Goal: Task Accomplishment & Management: Complete application form

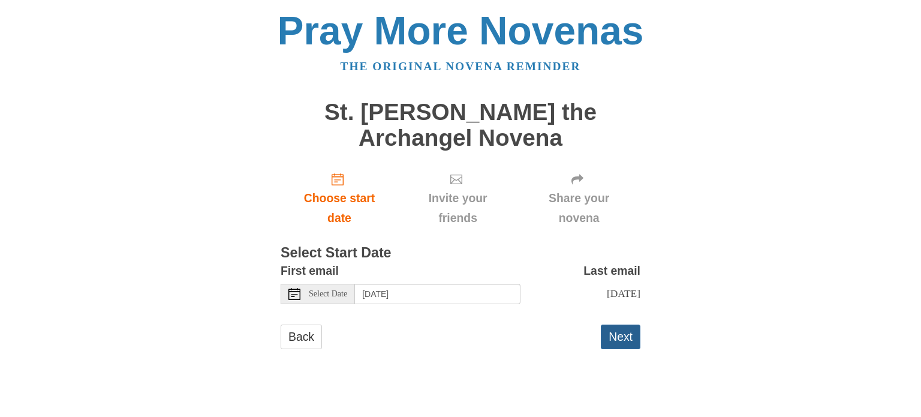
click at [619, 346] on button "Next" at bounding box center [621, 336] width 40 height 25
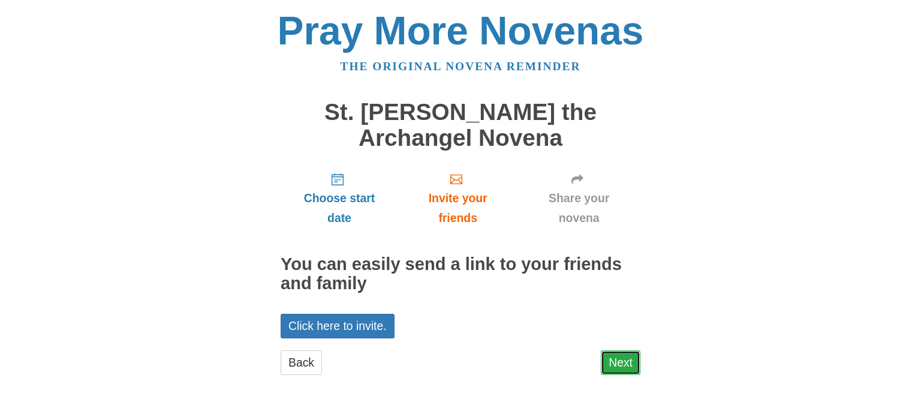
click at [621, 362] on link "Next" at bounding box center [621, 362] width 40 height 25
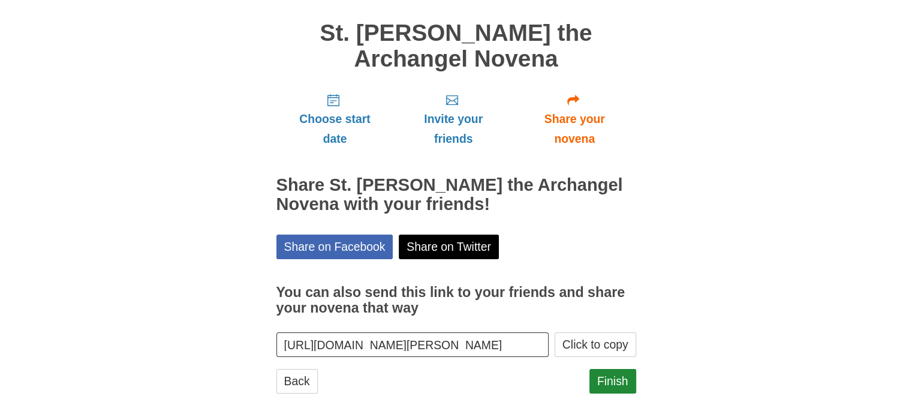
scroll to position [89, 0]
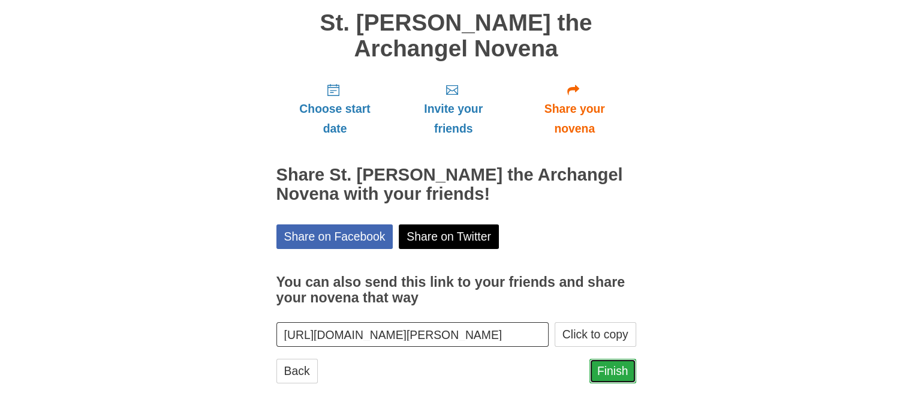
click at [613, 372] on link "Finish" at bounding box center [612, 371] width 47 height 25
